Goal: Task Accomplishment & Management: Manage account settings

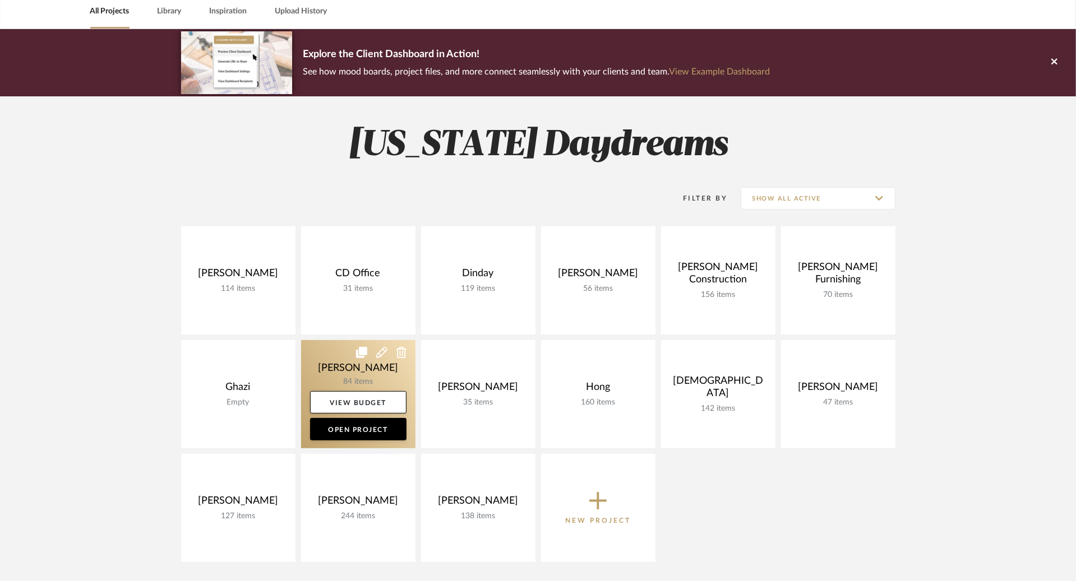
scroll to position [118, 0]
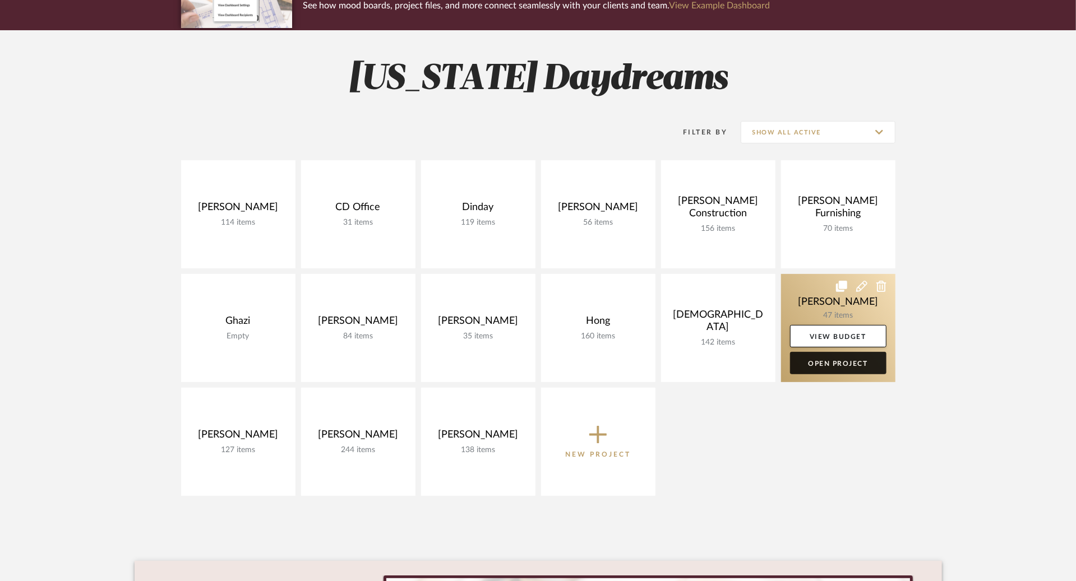
click at [819, 367] on link "Open Project" at bounding box center [838, 363] width 96 height 22
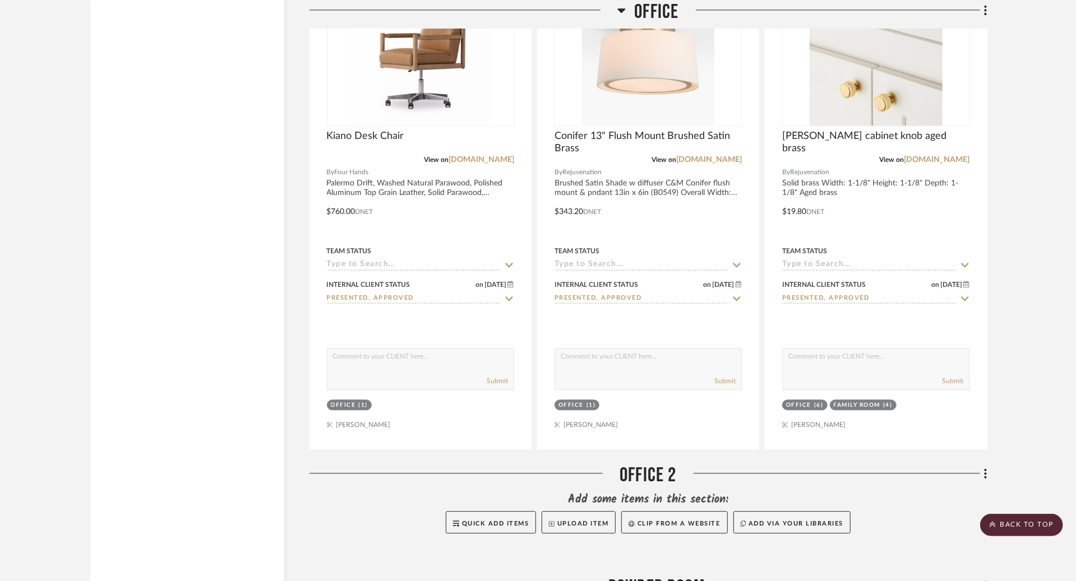
scroll to position [1992, 0]
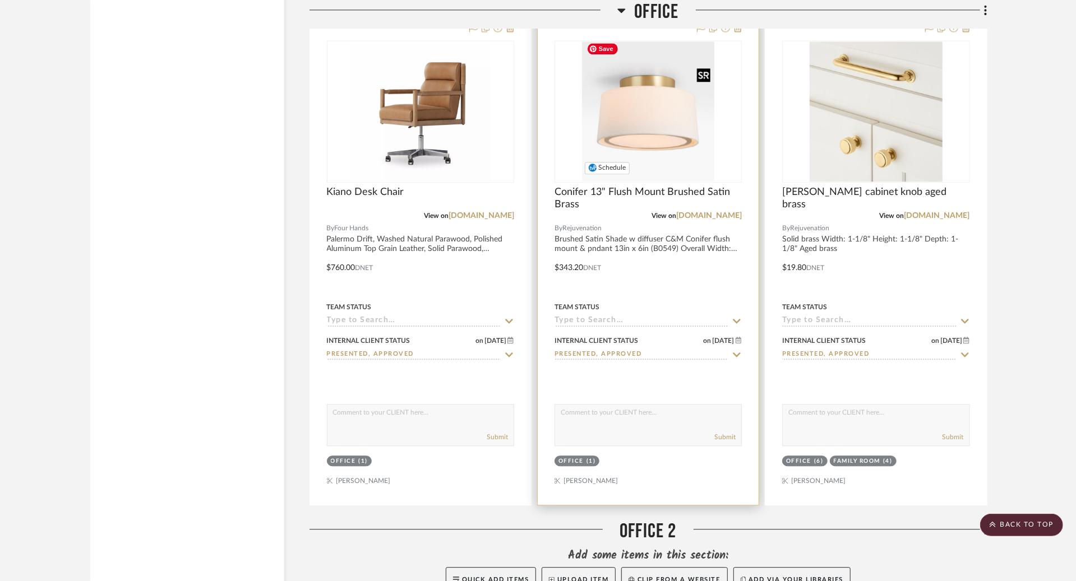
click at [644, 117] on img "0" at bounding box center [648, 111] width 132 height 140
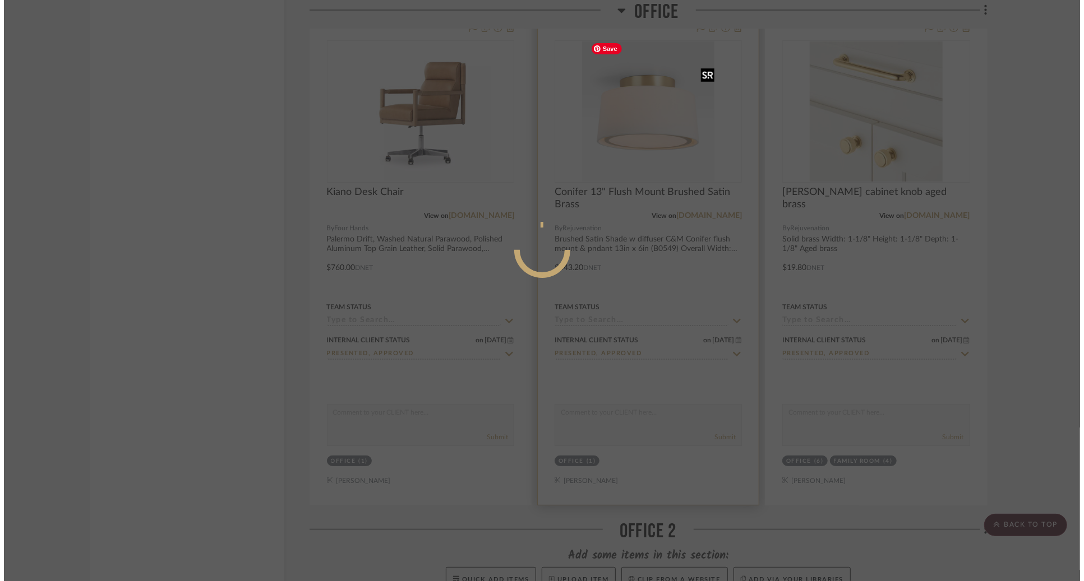
scroll to position [0, 0]
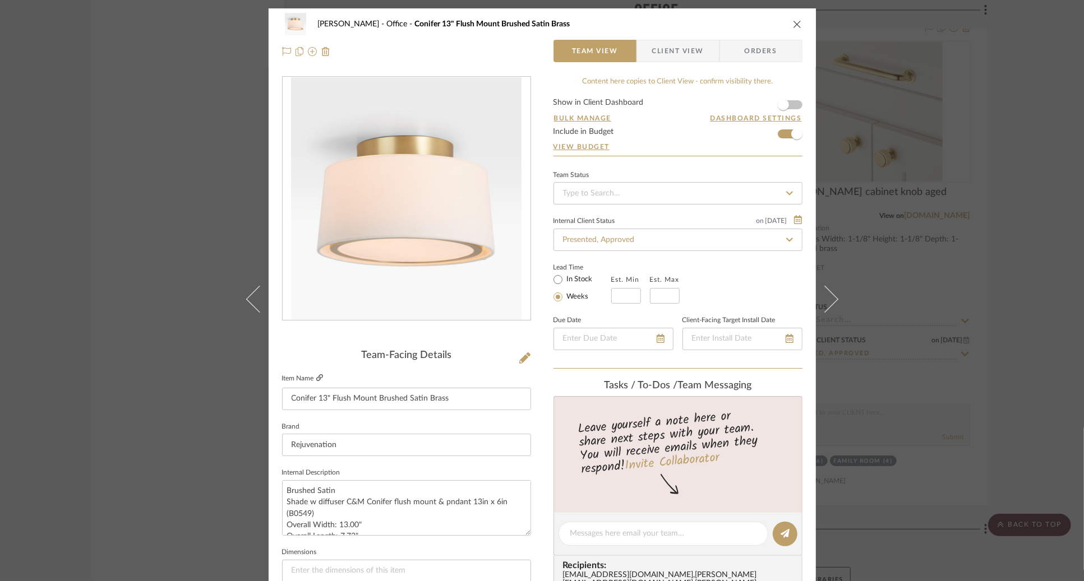
click at [317, 379] on icon at bounding box center [319, 378] width 7 height 7
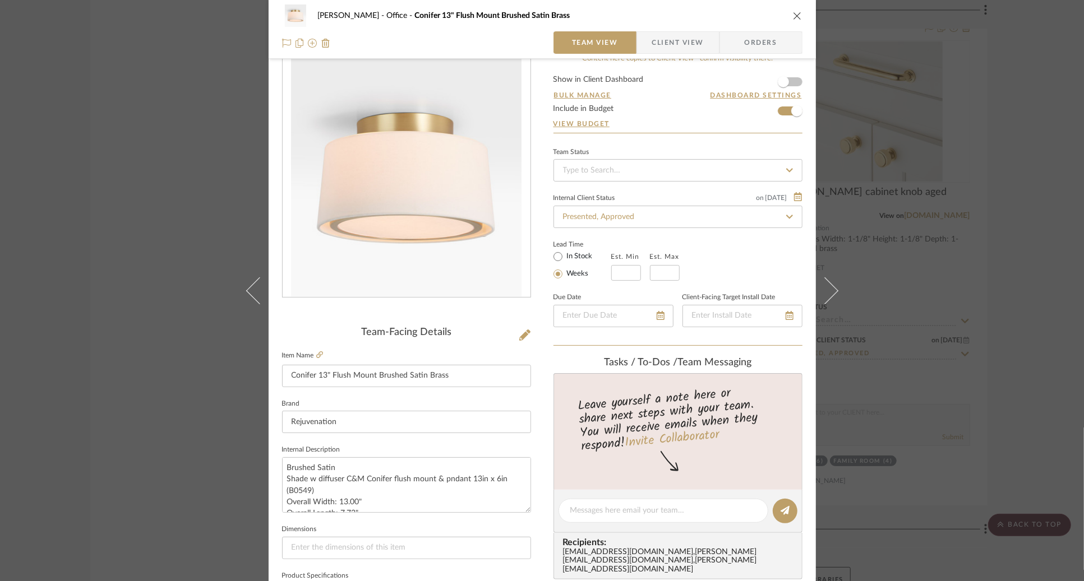
scroll to position [33, 0]
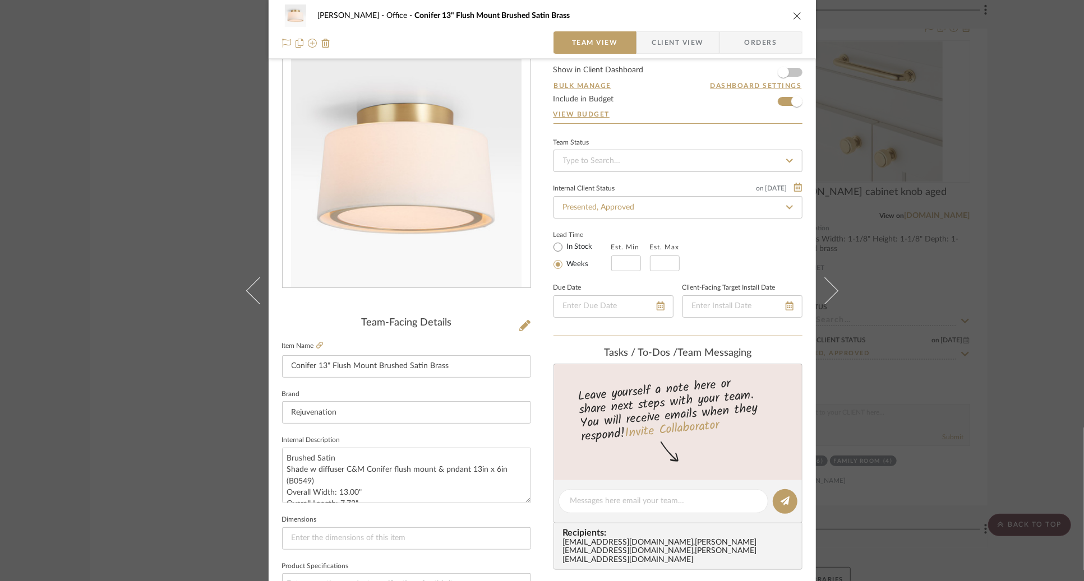
click at [56, 377] on div "[PERSON_NAME] Office Conifer 13" Flush Mount Brushed Satin Brass Team View Clie…" at bounding box center [542, 290] width 1084 height 581
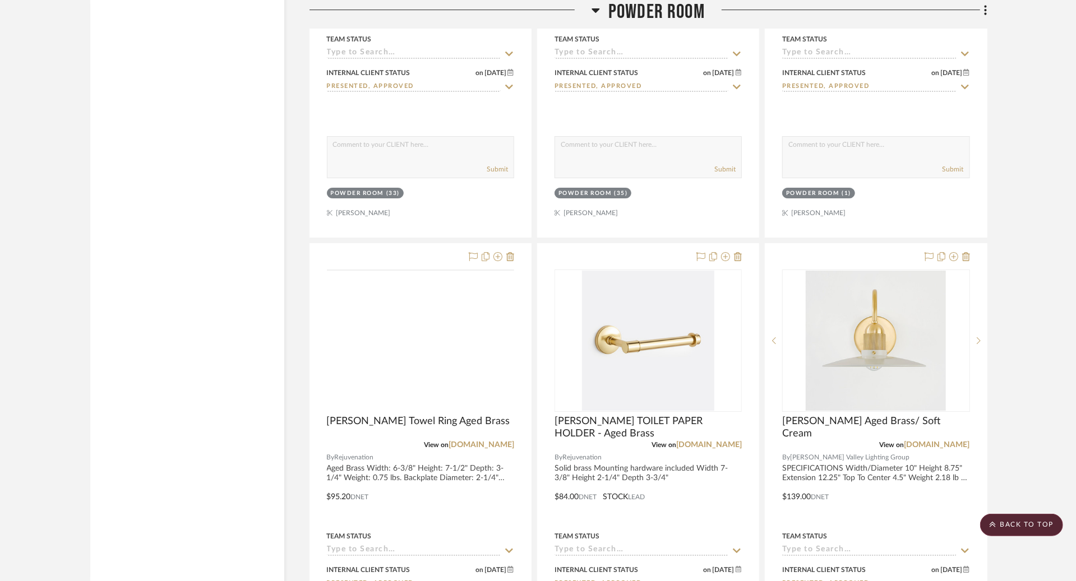
scroll to position [3011, 0]
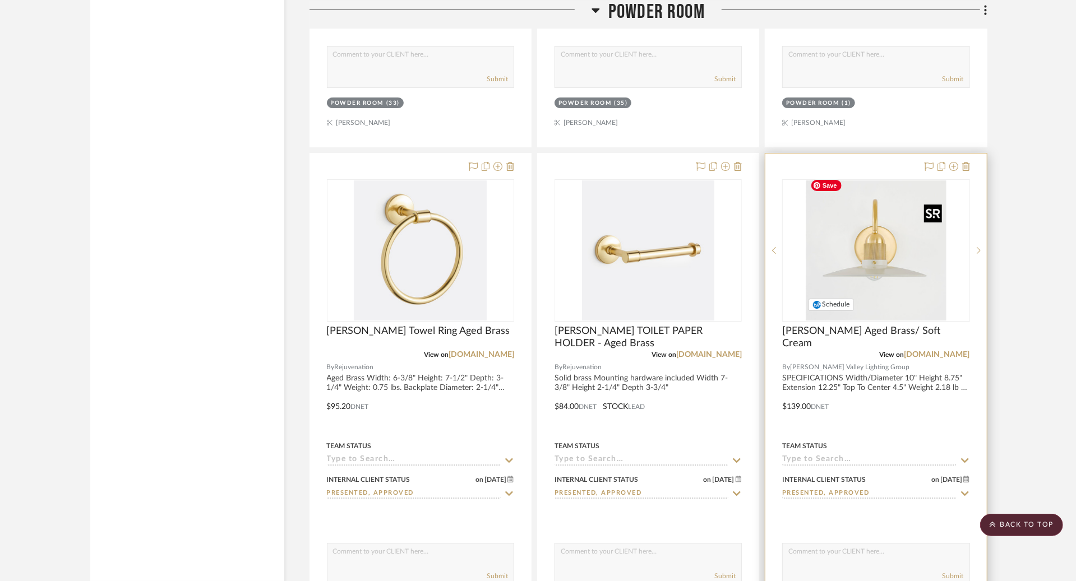
click at [856, 235] on img "0" at bounding box center [876, 251] width 140 height 140
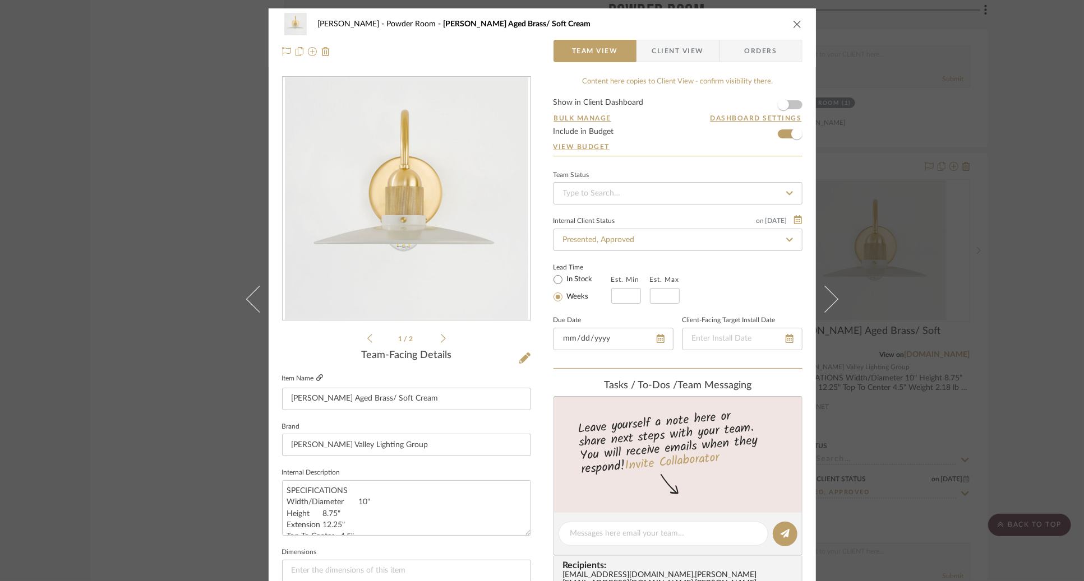
click at [317, 377] on icon at bounding box center [319, 378] width 7 height 7
click at [186, 375] on div "[PERSON_NAME] Powder Room [PERSON_NAME] Aged Brass/ Soft Cream Team View Client…" at bounding box center [542, 290] width 1084 height 581
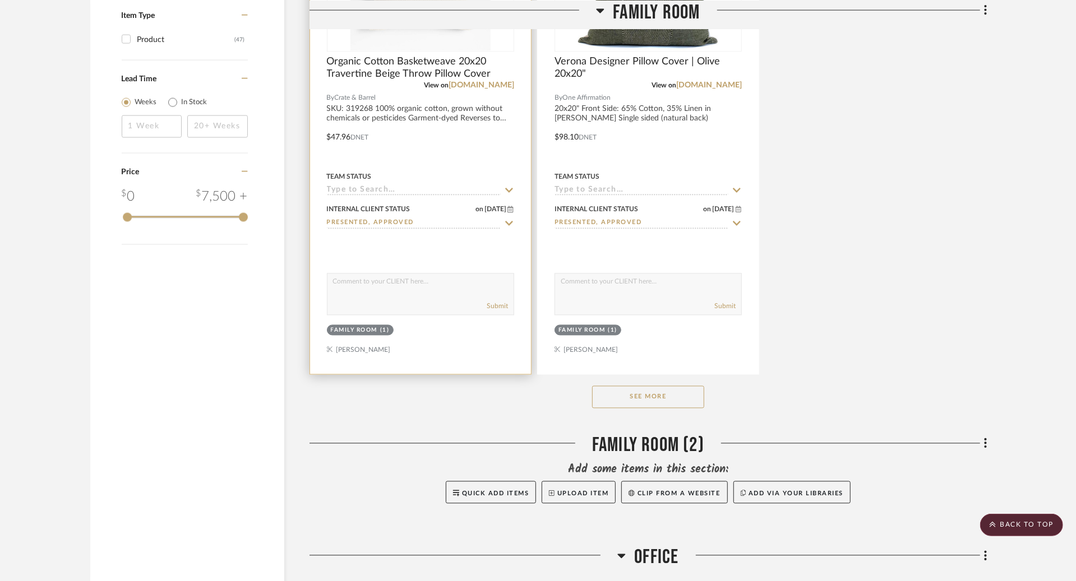
scroll to position [1468, 0]
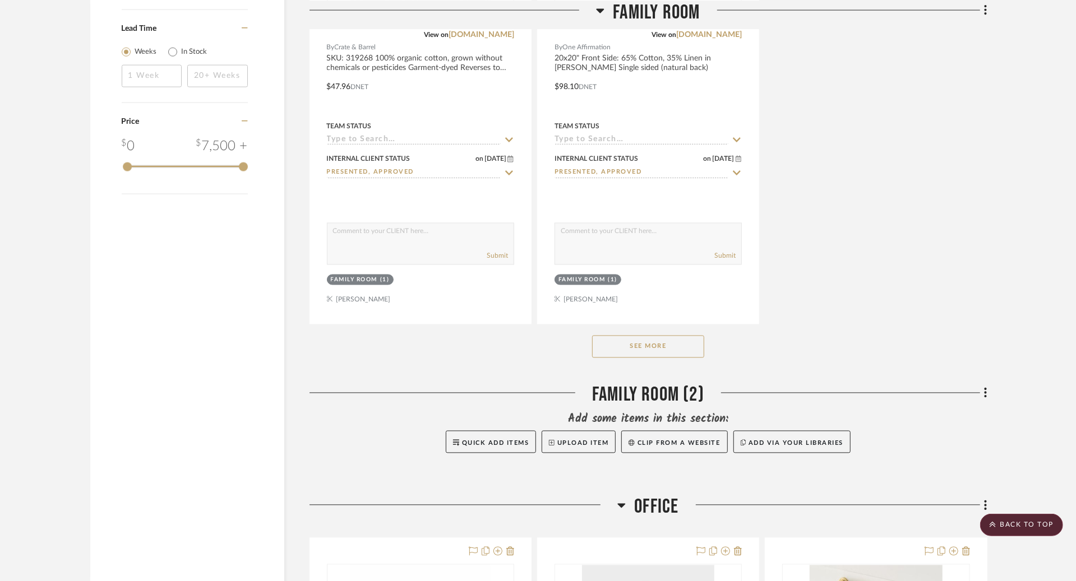
click at [640, 345] on button "See More" at bounding box center [648, 347] width 112 height 22
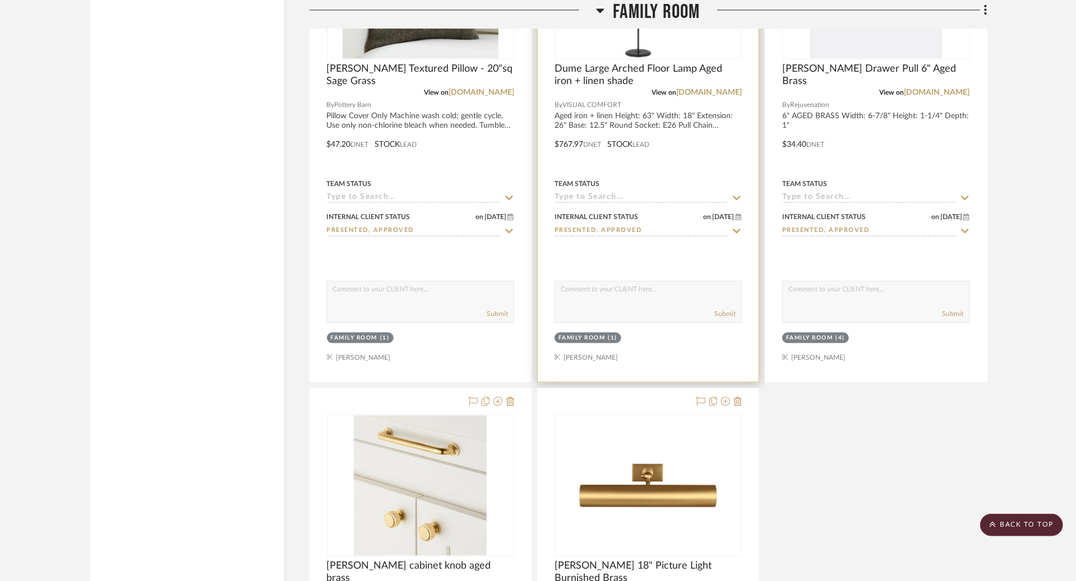
scroll to position [2072, 0]
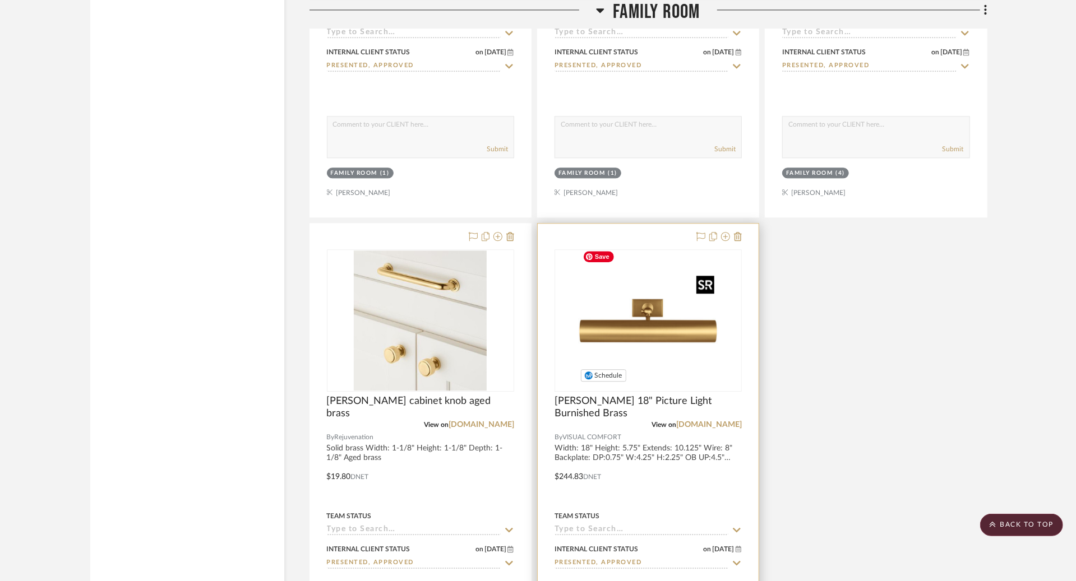
click at [667, 340] on img "0" at bounding box center [648, 321] width 140 height 140
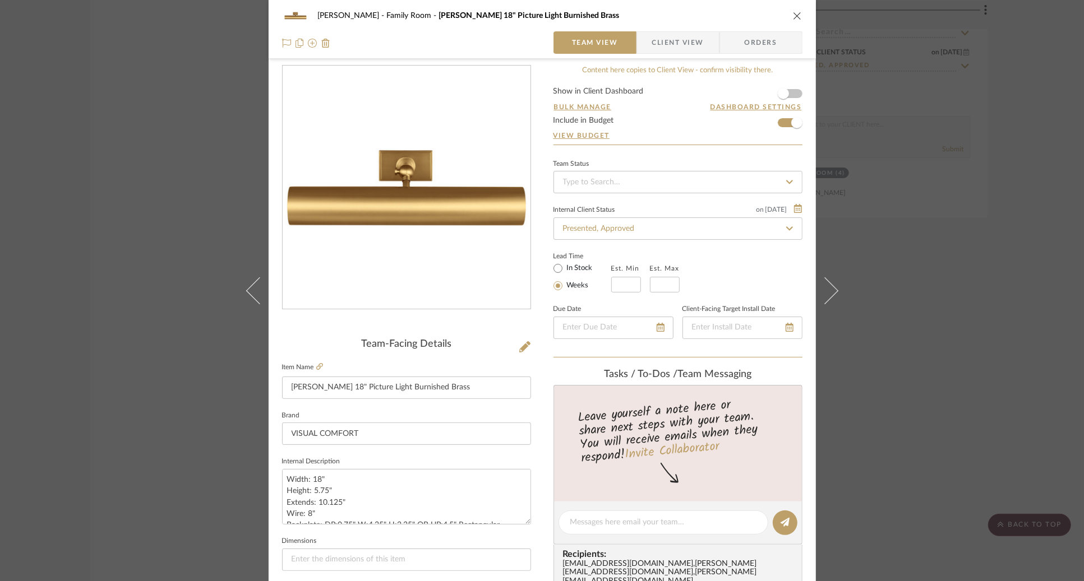
scroll to position [15, 0]
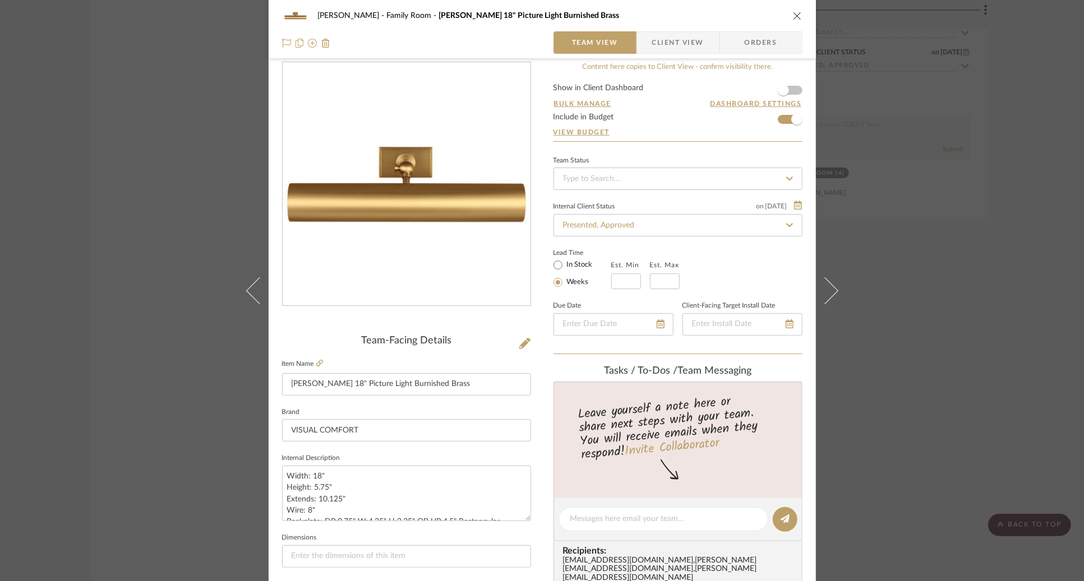
click at [216, 369] on div "[PERSON_NAME] Family Room [PERSON_NAME] 18" Picture Light Burnished Brass Team …" at bounding box center [542, 290] width 1084 height 581
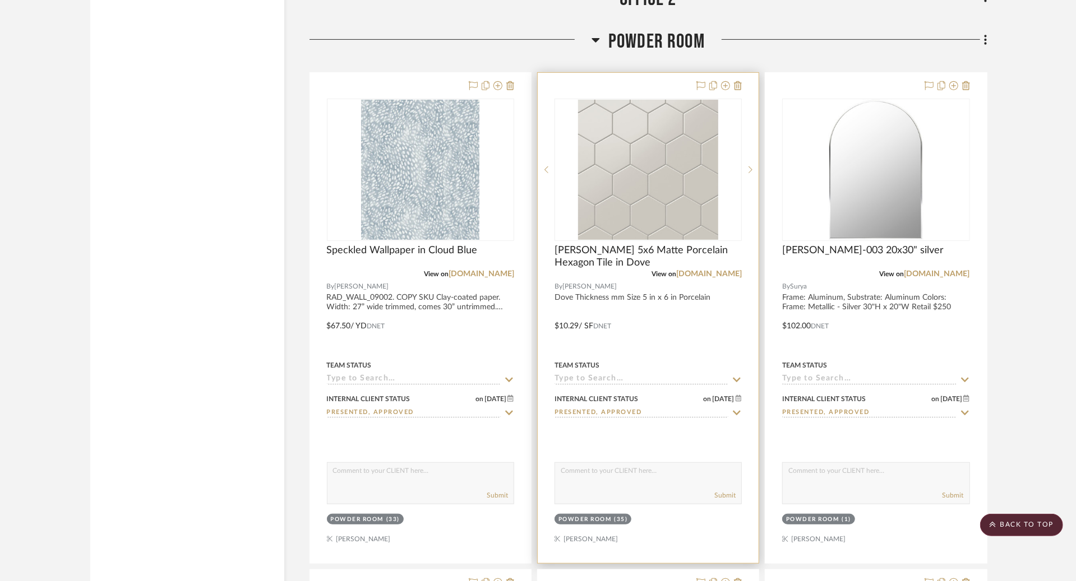
scroll to position [3567, 0]
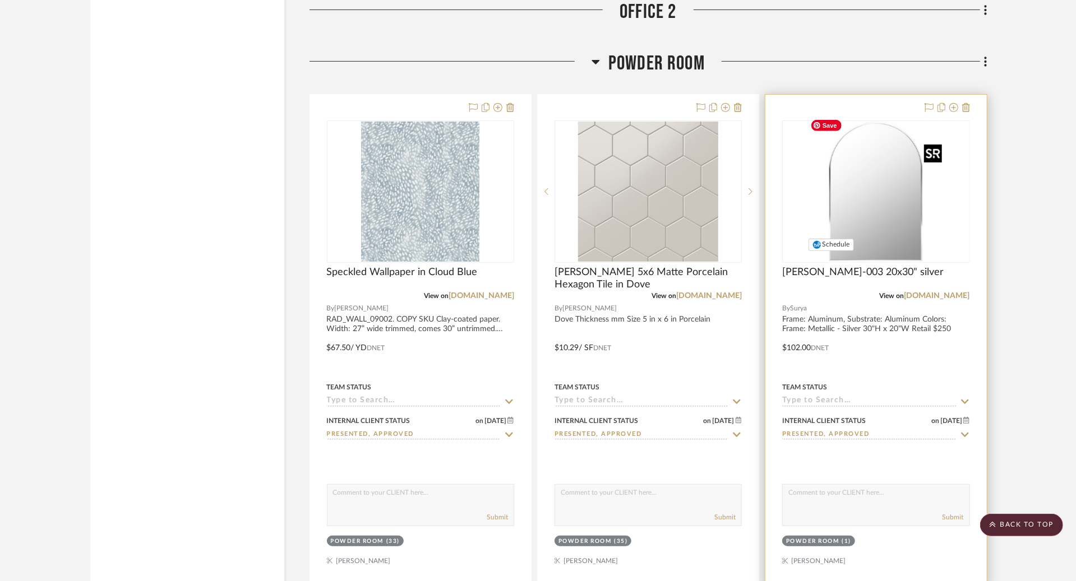
click at [0, 0] on img at bounding box center [0, 0] width 0 height 0
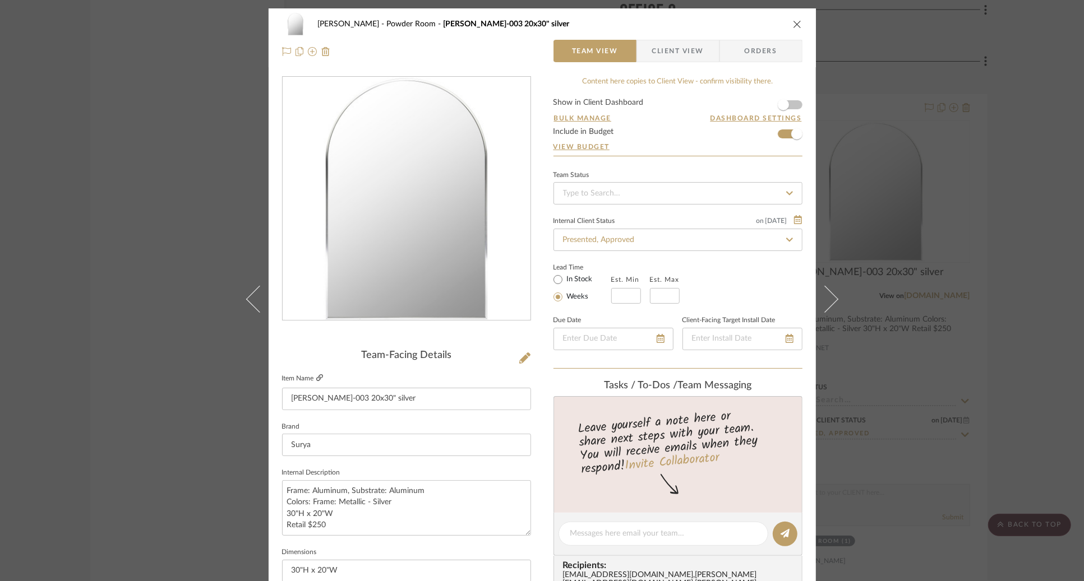
click at [316, 379] on icon at bounding box center [319, 378] width 7 height 7
click at [899, 12] on div "[PERSON_NAME] Powder Room Aranya RAY-003 20x30" silver Team View Client View Or…" at bounding box center [542, 290] width 1084 height 581
